Goal: Transaction & Acquisition: Book appointment/travel/reservation

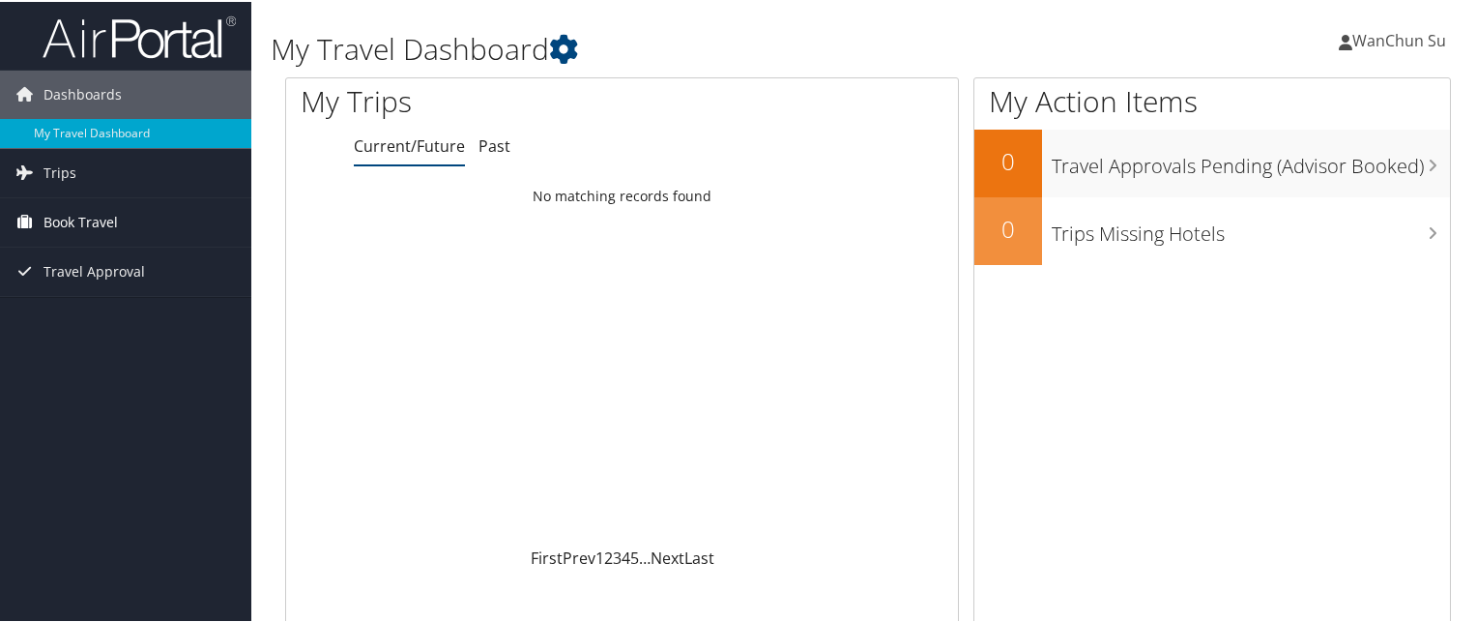
click at [110, 219] on span "Book Travel" at bounding box center [80, 220] width 74 height 48
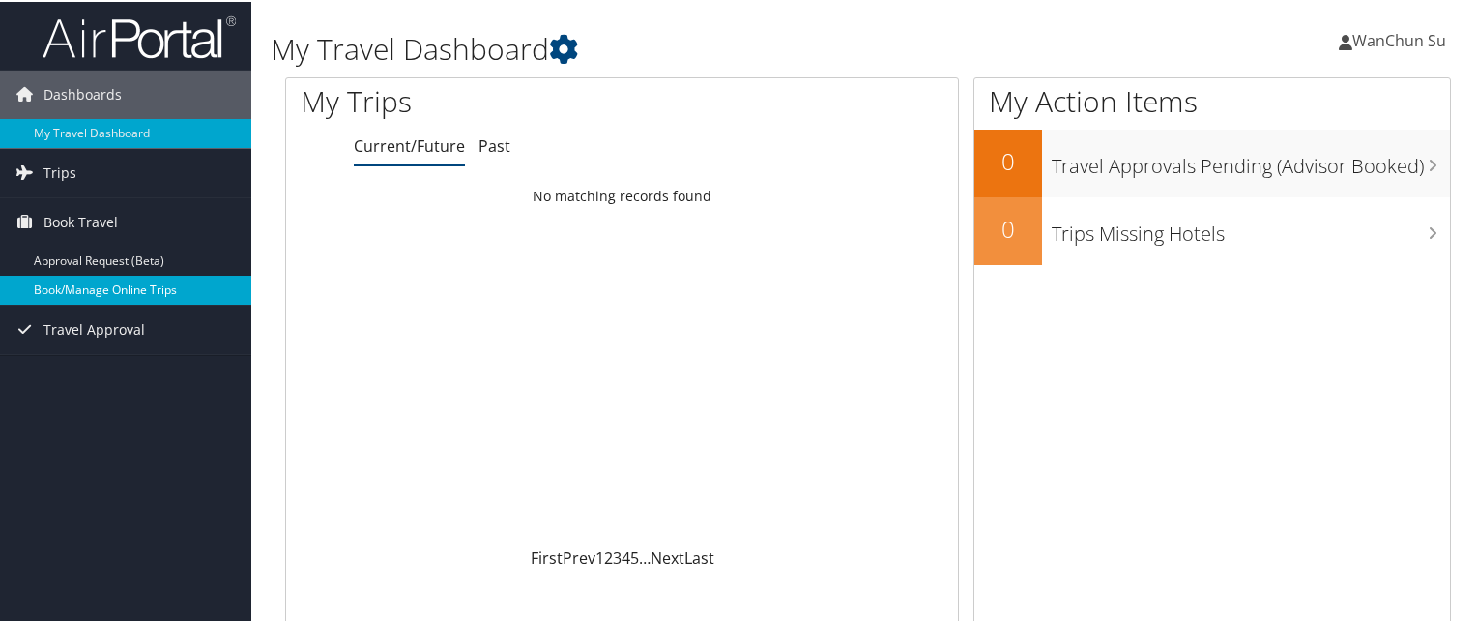
click at [120, 287] on link "Book/Manage Online Trips" at bounding box center [125, 288] width 251 height 29
